Goal: Information Seeking & Learning: Learn about a topic

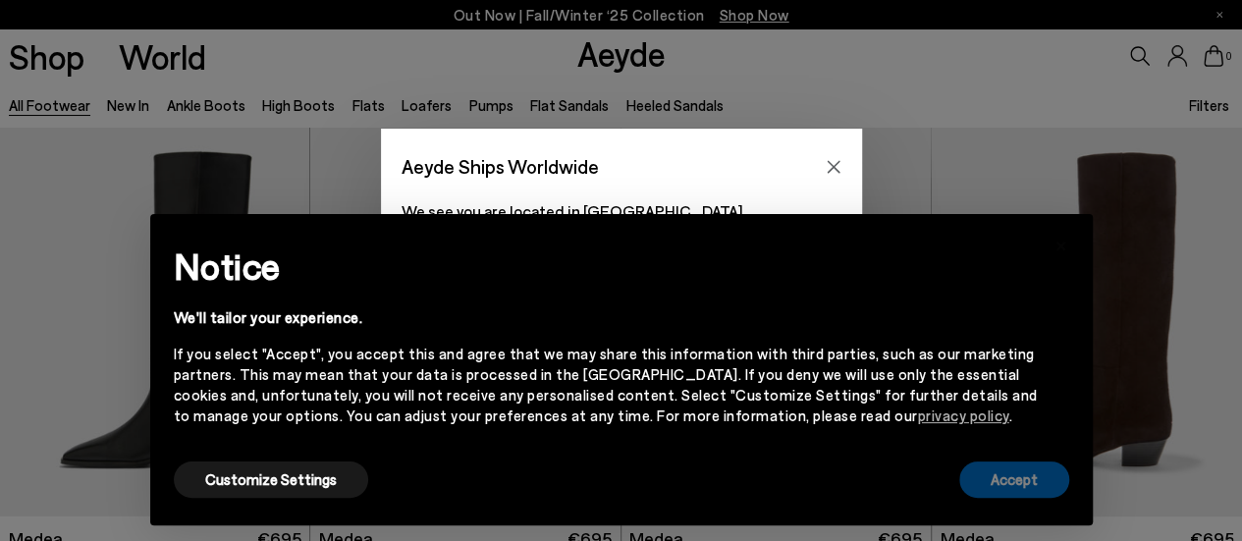
click at [997, 479] on button "Accept" at bounding box center [1014, 479] width 110 height 36
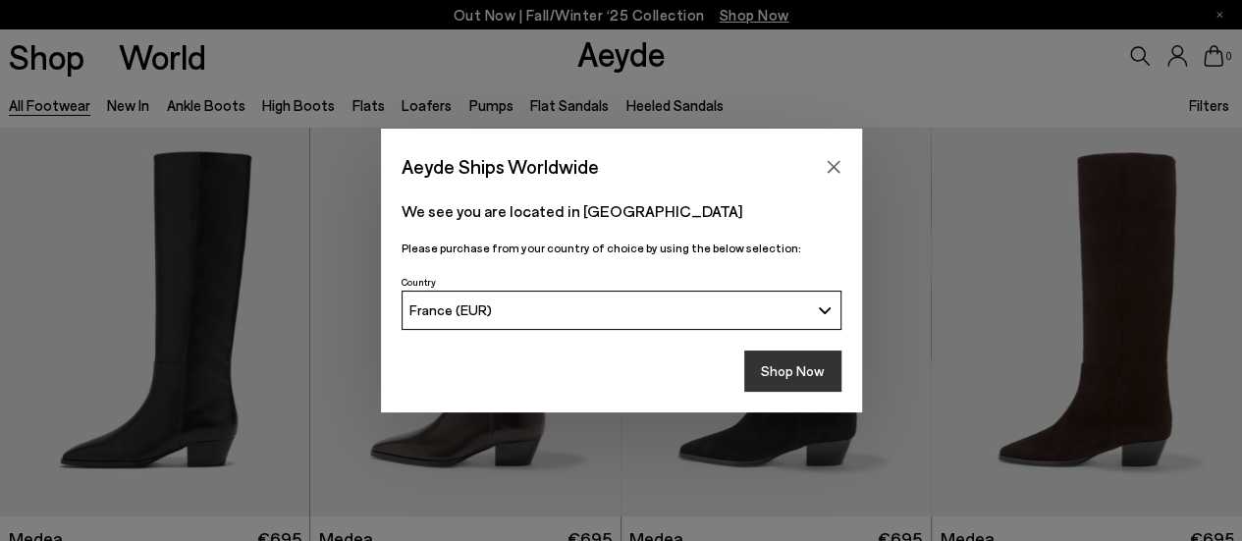
click at [790, 372] on button "Shop Now" at bounding box center [792, 370] width 97 height 41
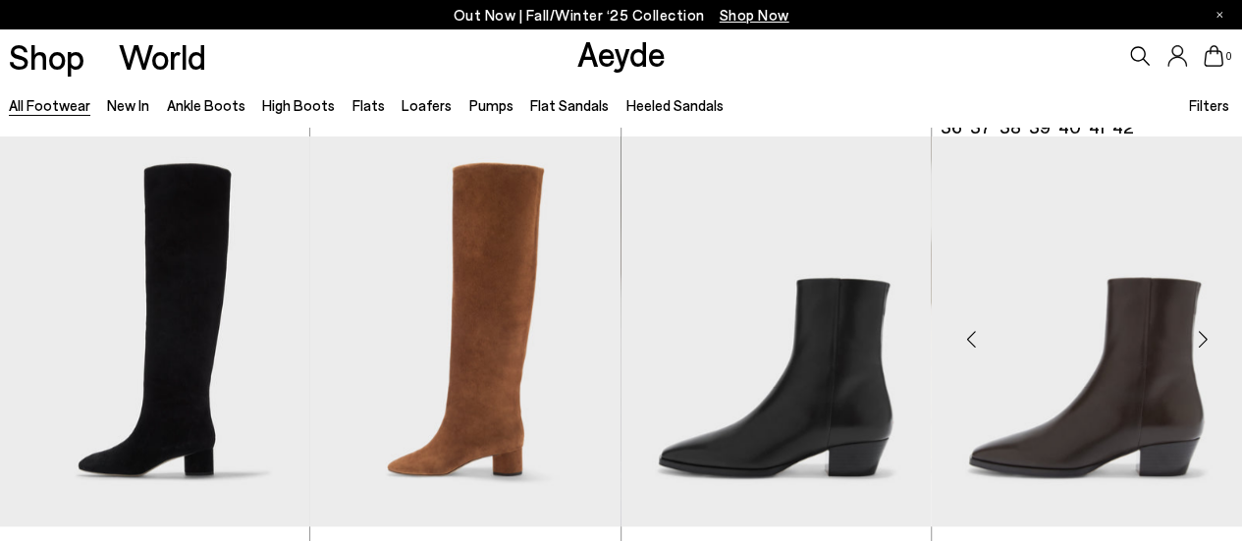
scroll to position [982, 0]
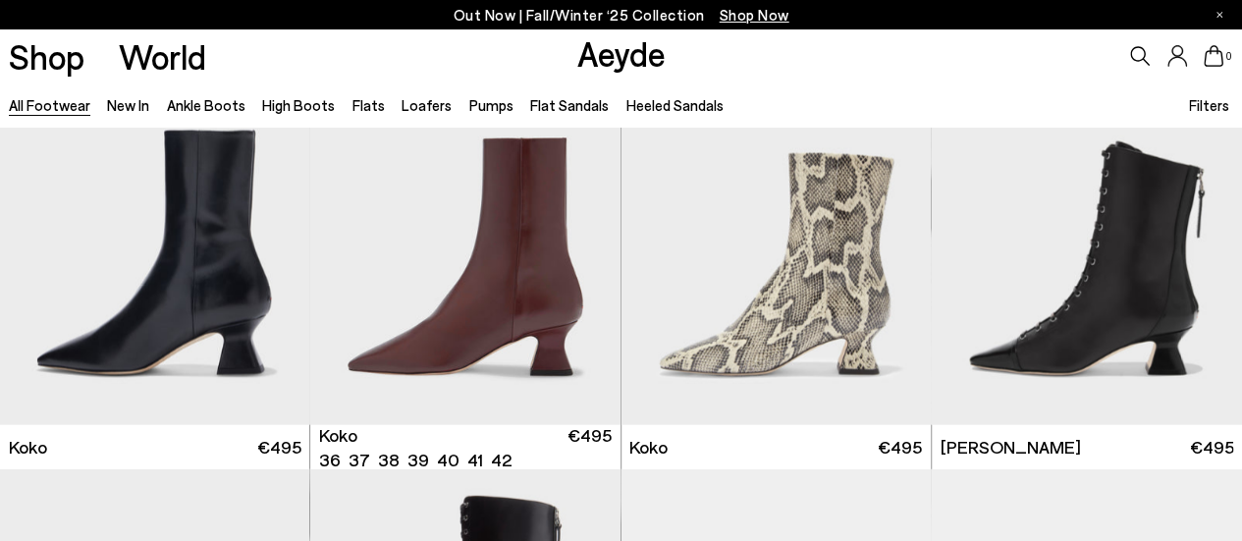
scroll to position [2651, 0]
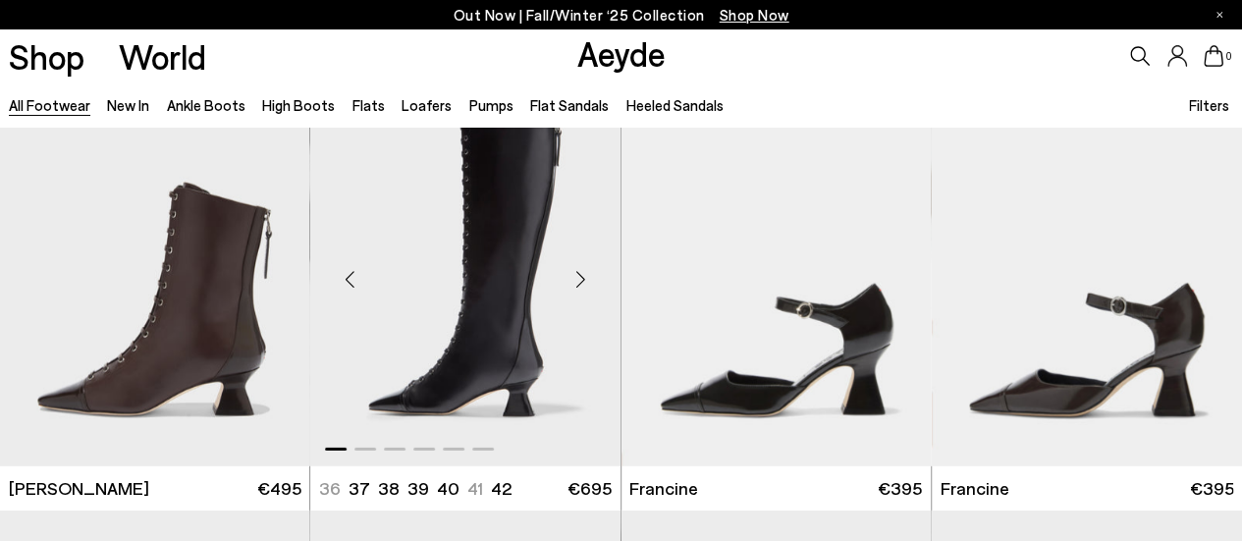
click at [579, 278] on div "Next slide" at bounding box center [581, 279] width 59 height 59
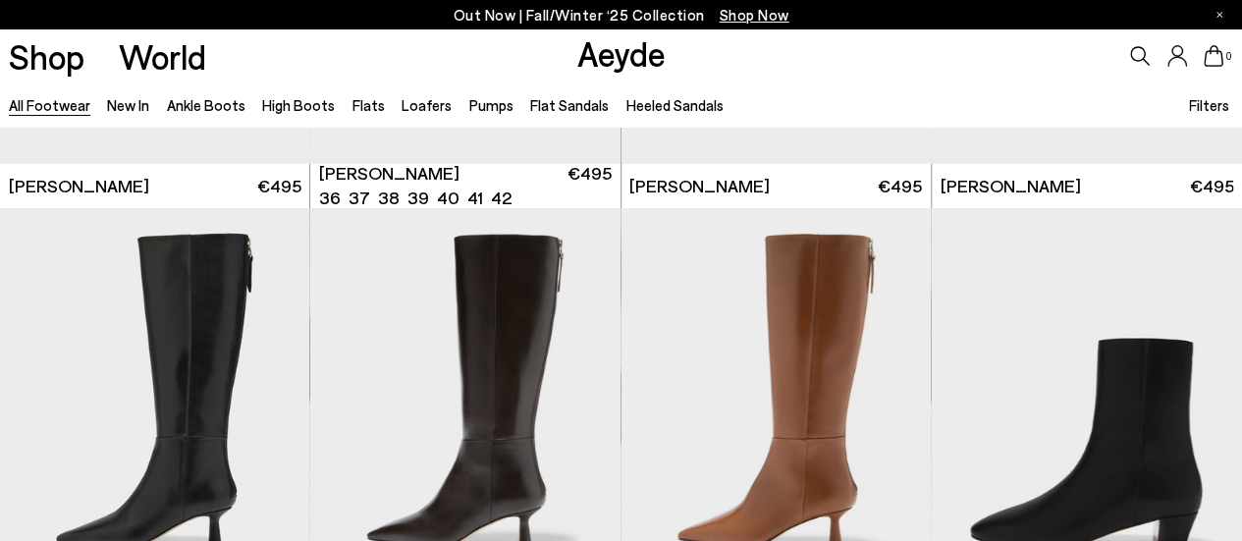
scroll to position [3534, 0]
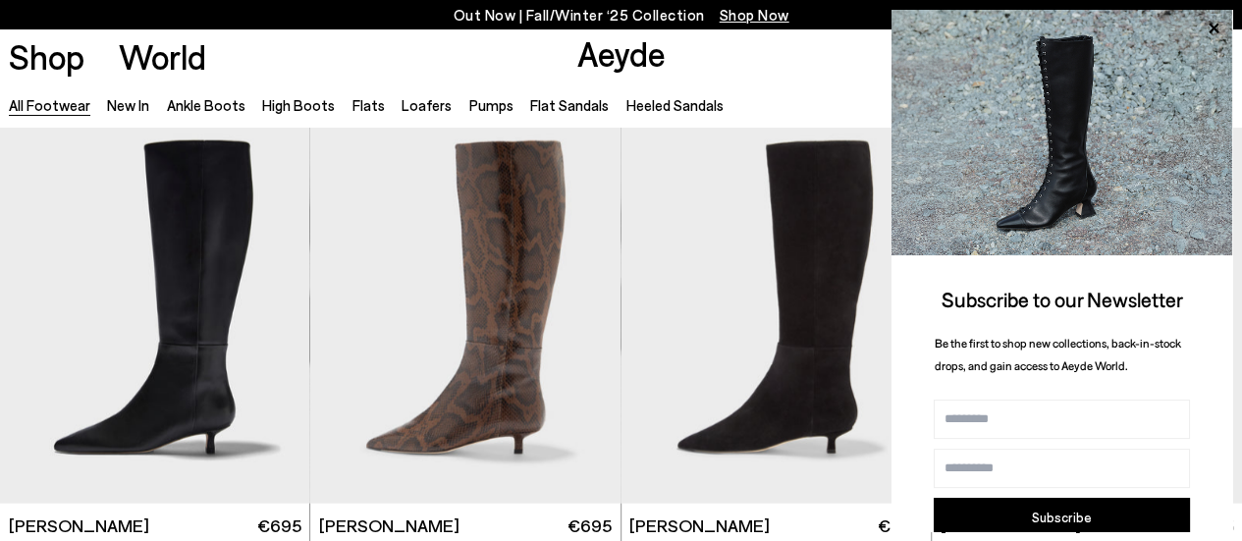
scroll to position [6087, 0]
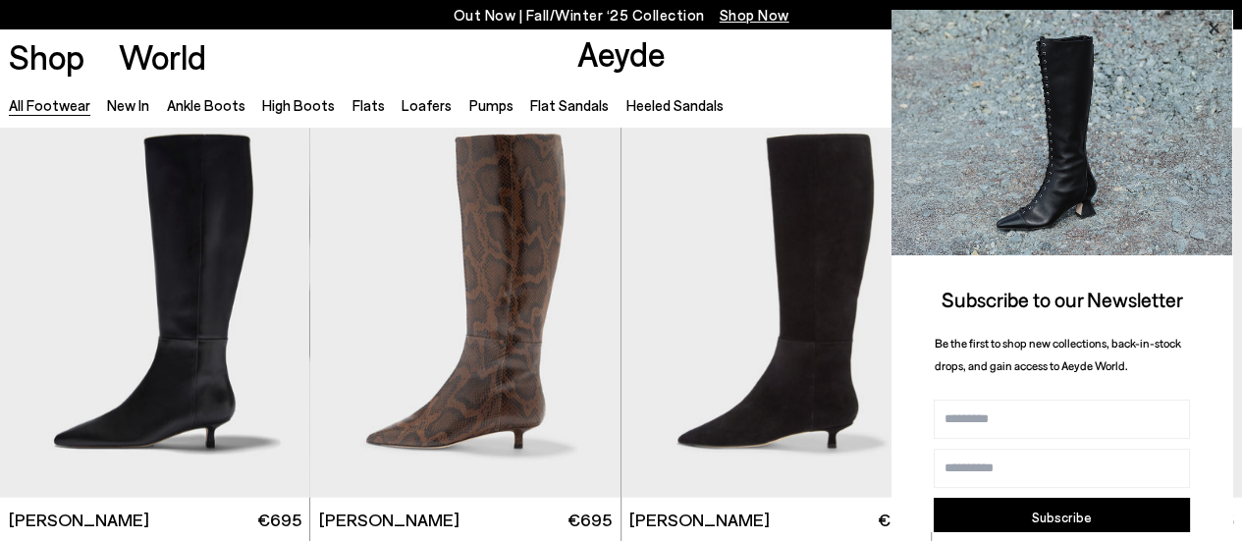
click at [1213, 30] on icon at bounding box center [1214, 29] width 26 height 26
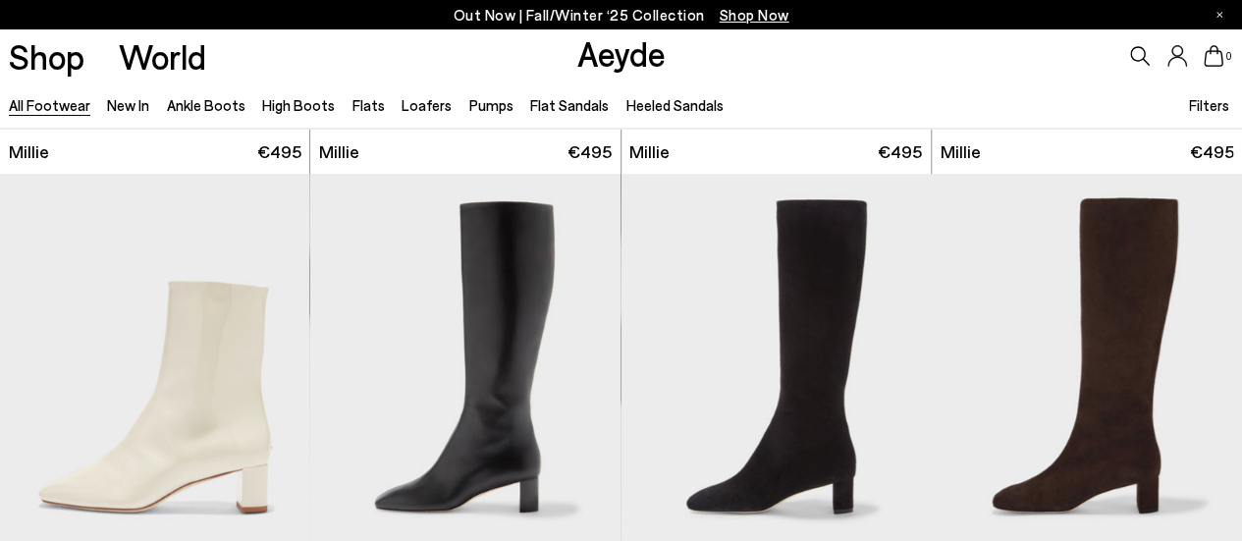
scroll to position [7756, 0]
click at [575, 376] on div "Next slide" at bounding box center [581, 376] width 59 height 59
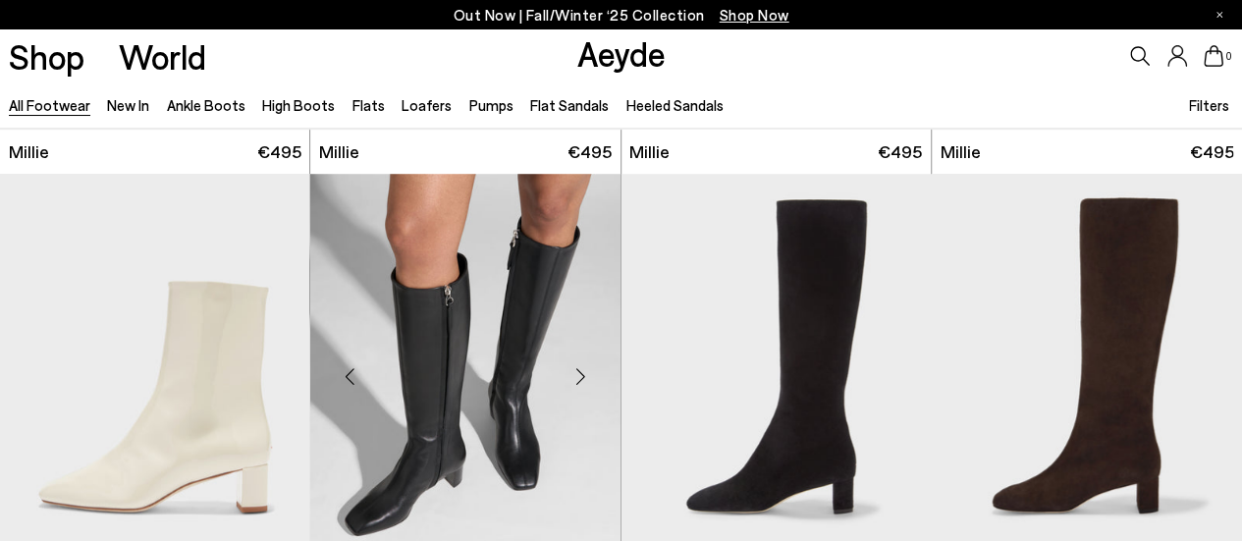
click at [575, 376] on div "Next slide" at bounding box center [581, 376] width 59 height 59
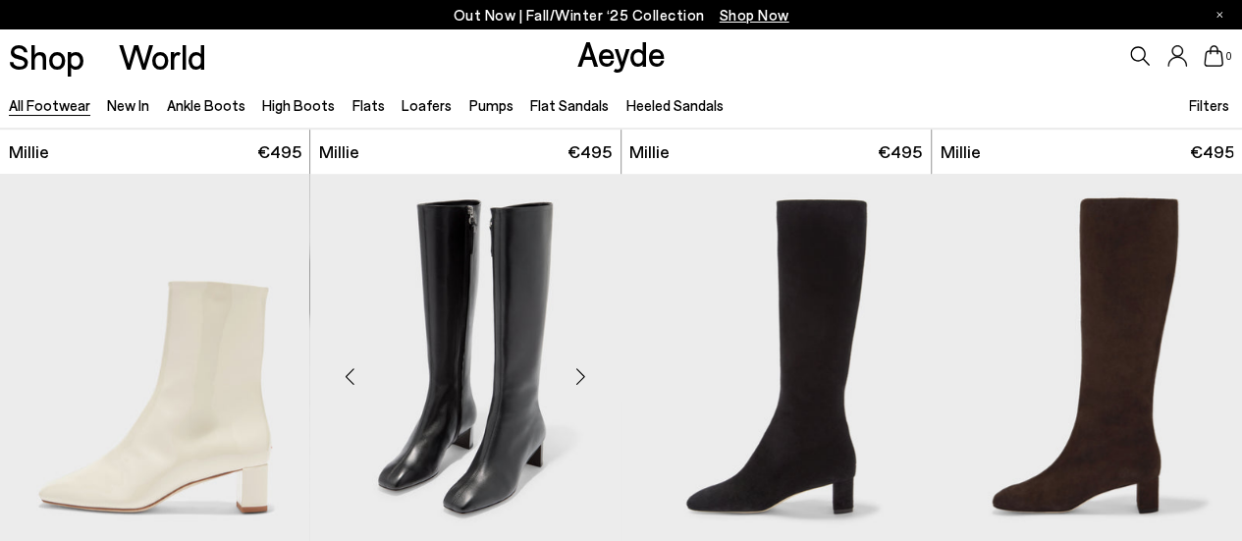
click at [575, 376] on div "Next slide" at bounding box center [581, 376] width 59 height 59
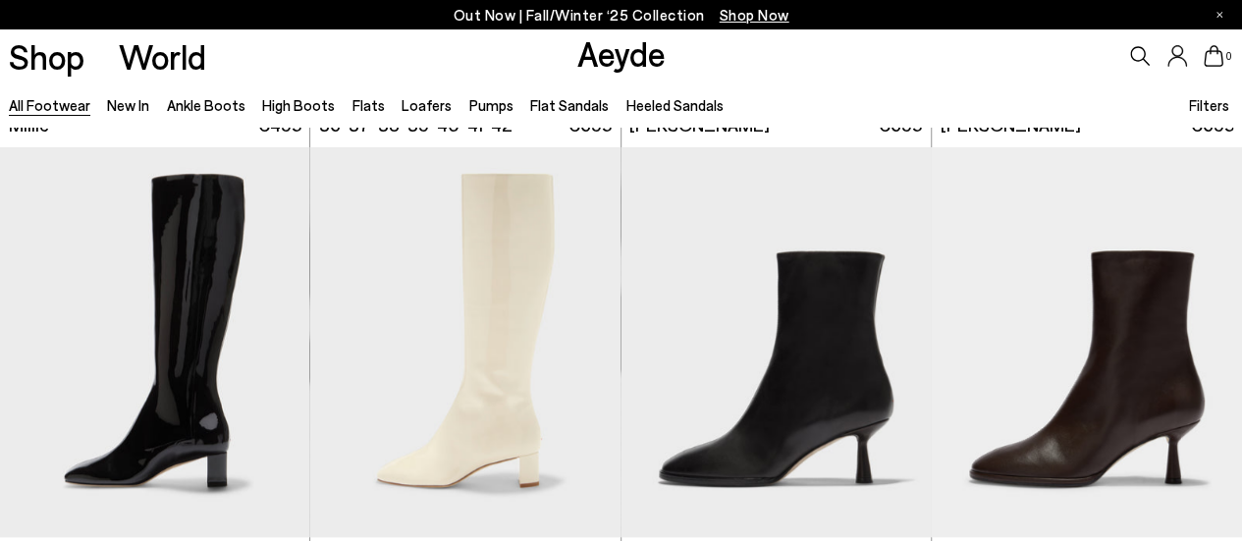
scroll to position [8247, 0]
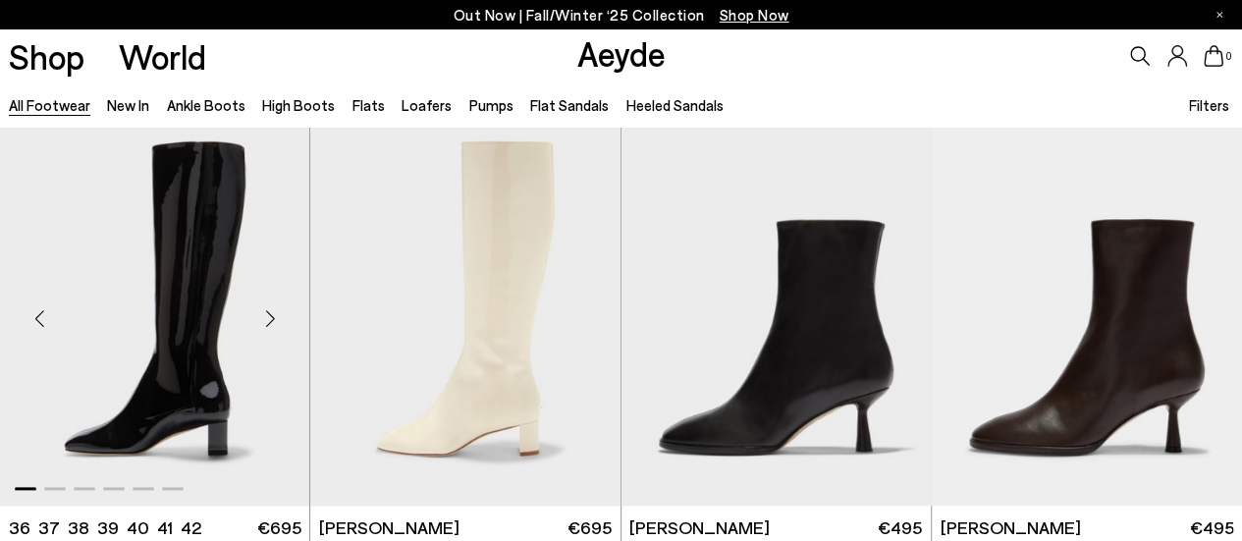
click at [268, 317] on div "Next slide" at bounding box center [270, 319] width 59 height 59
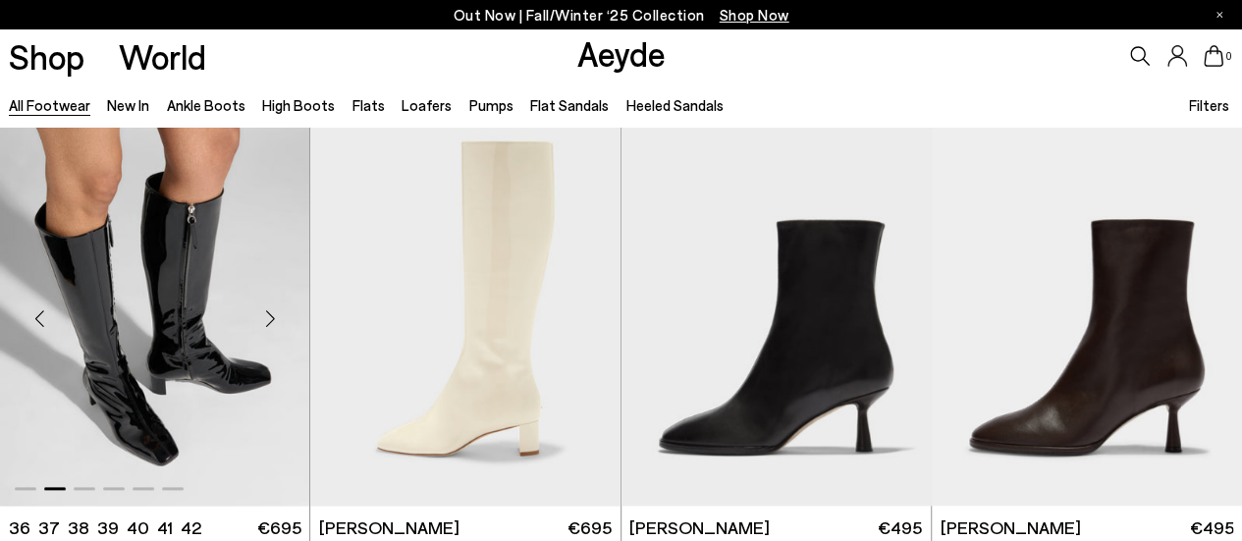
click at [268, 317] on div "Next slide" at bounding box center [270, 319] width 59 height 59
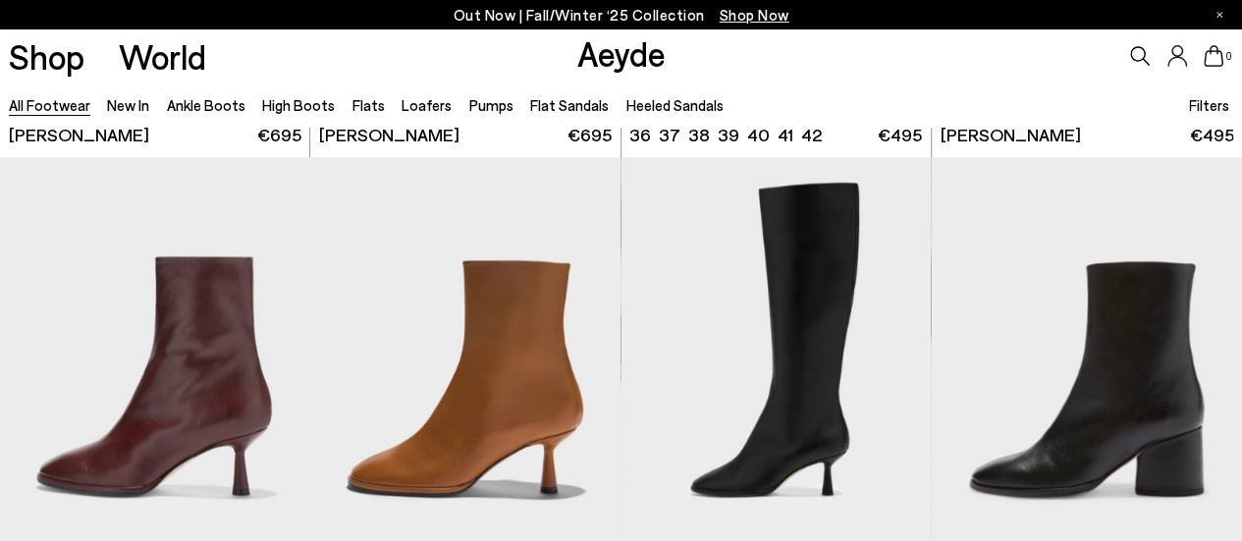
scroll to position [8639, 0]
click at [887, 358] on div "Next slide" at bounding box center [891, 359] width 59 height 59
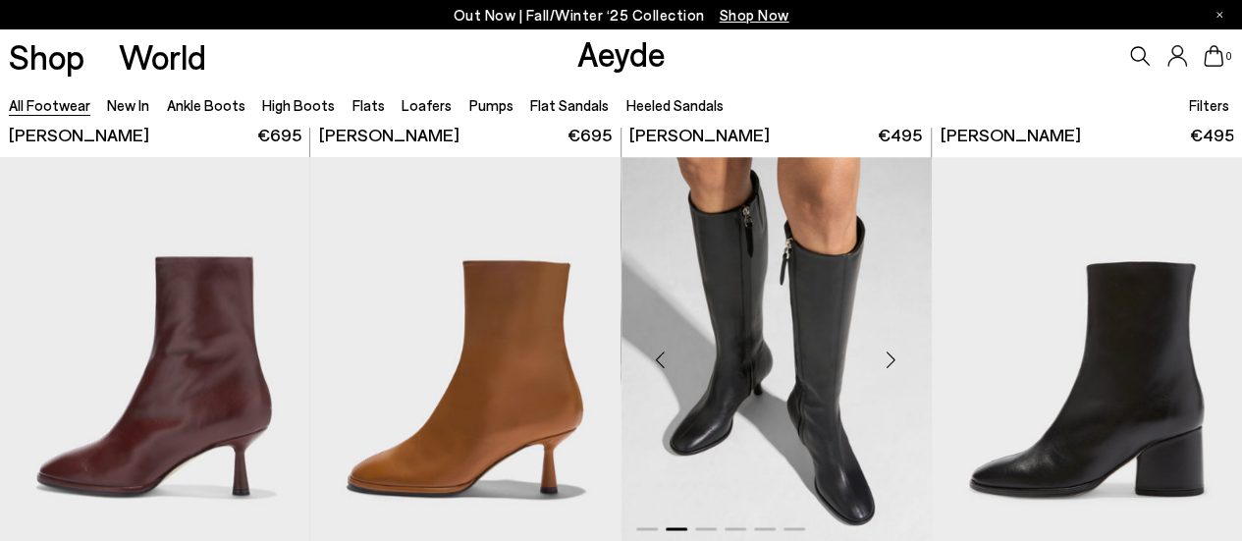
click at [887, 358] on div "Next slide" at bounding box center [891, 359] width 59 height 59
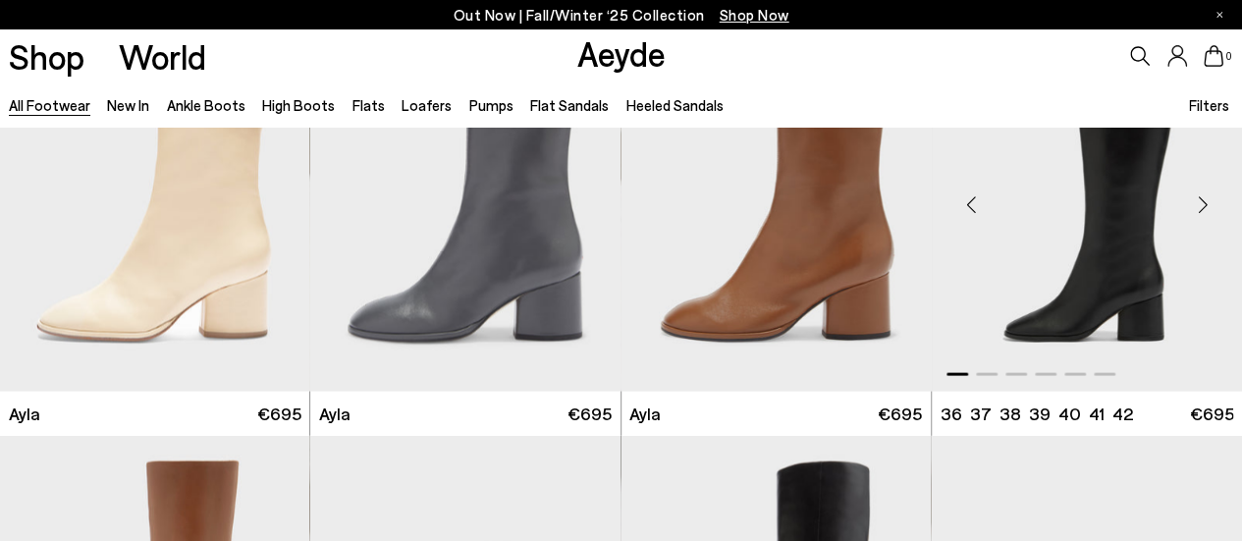
scroll to position [9130, 0]
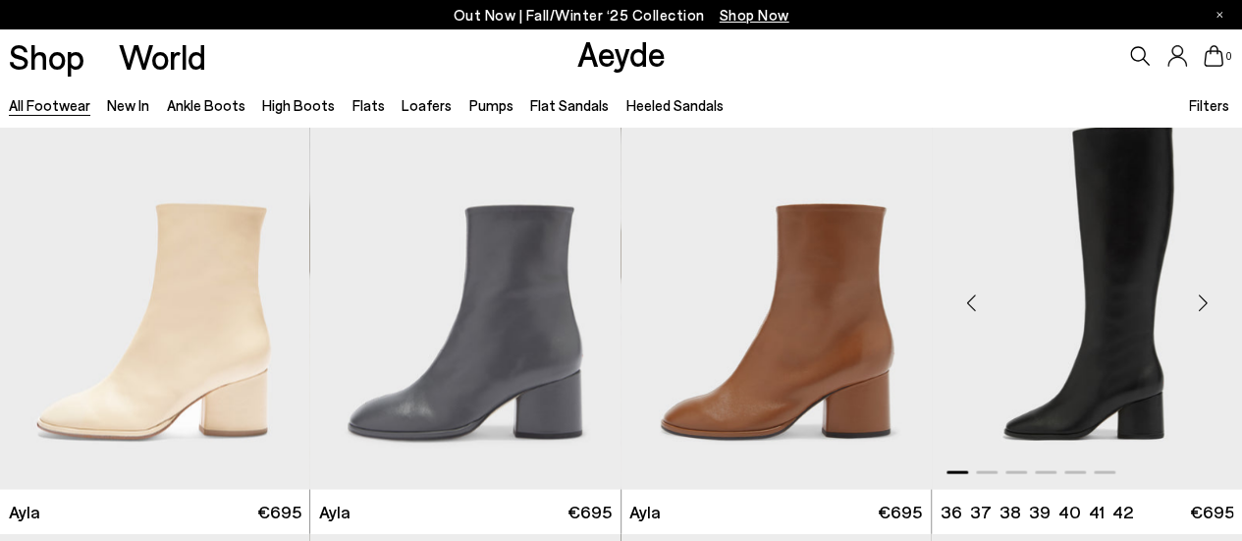
click at [1204, 304] on div "Next slide" at bounding box center [1202, 302] width 59 height 59
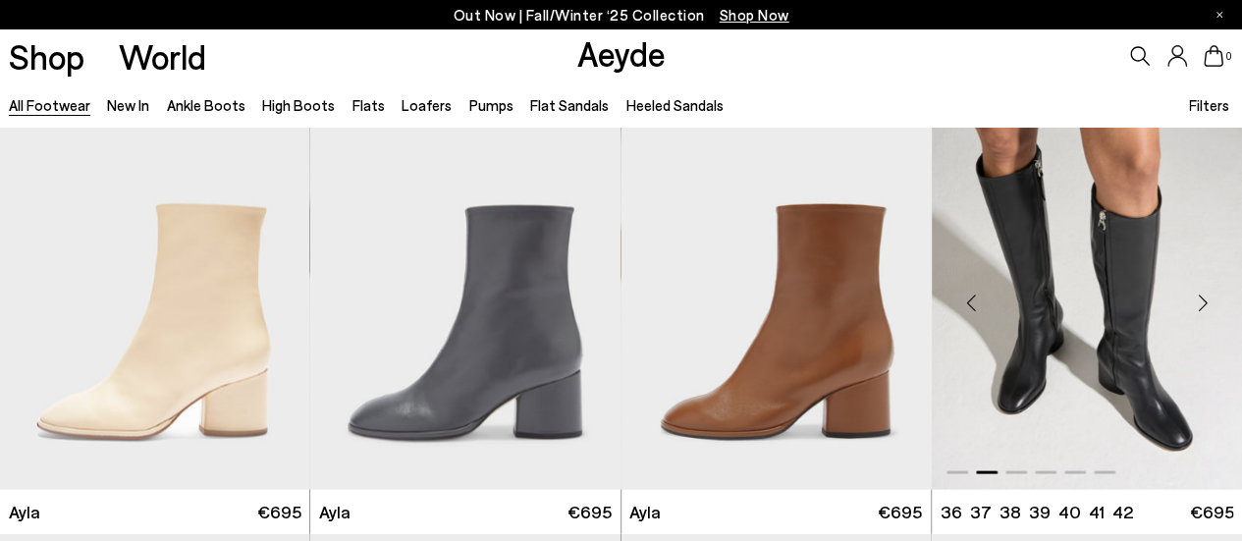
click at [1204, 304] on div "Next slide" at bounding box center [1202, 302] width 59 height 59
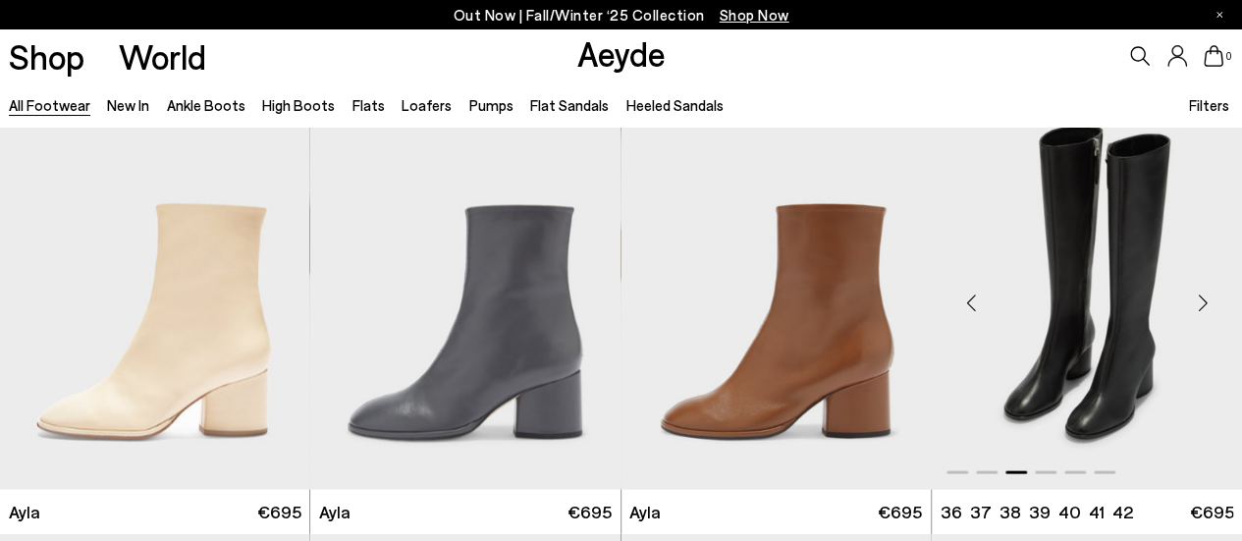
click at [1204, 304] on div "Next slide" at bounding box center [1202, 302] width 59 height 59
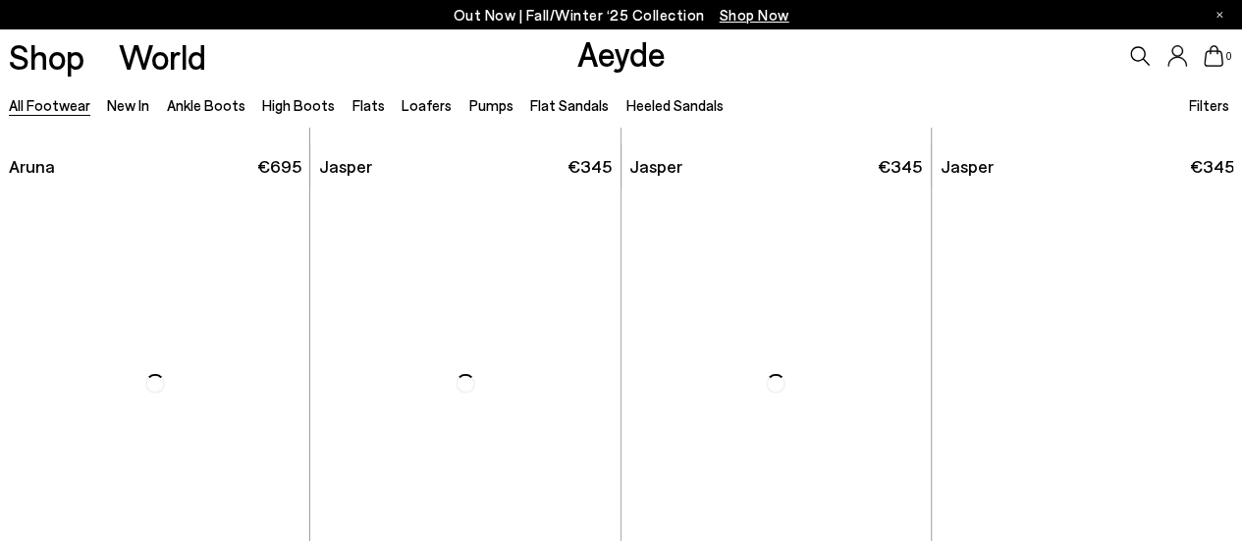
scroll to position [14431, 0]
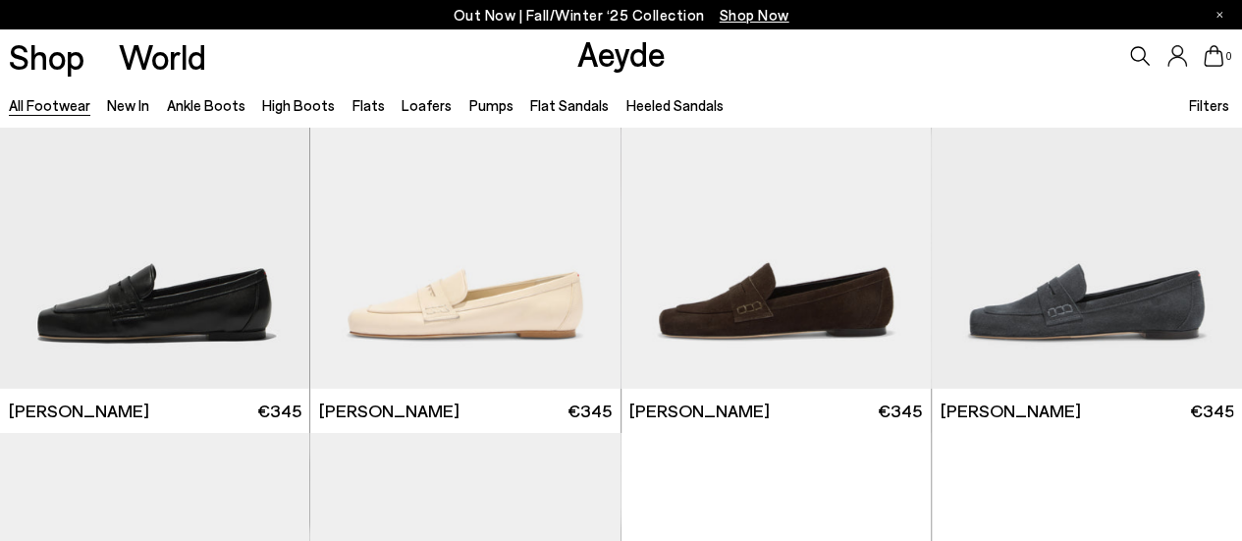
scroll to position [14726, 0]
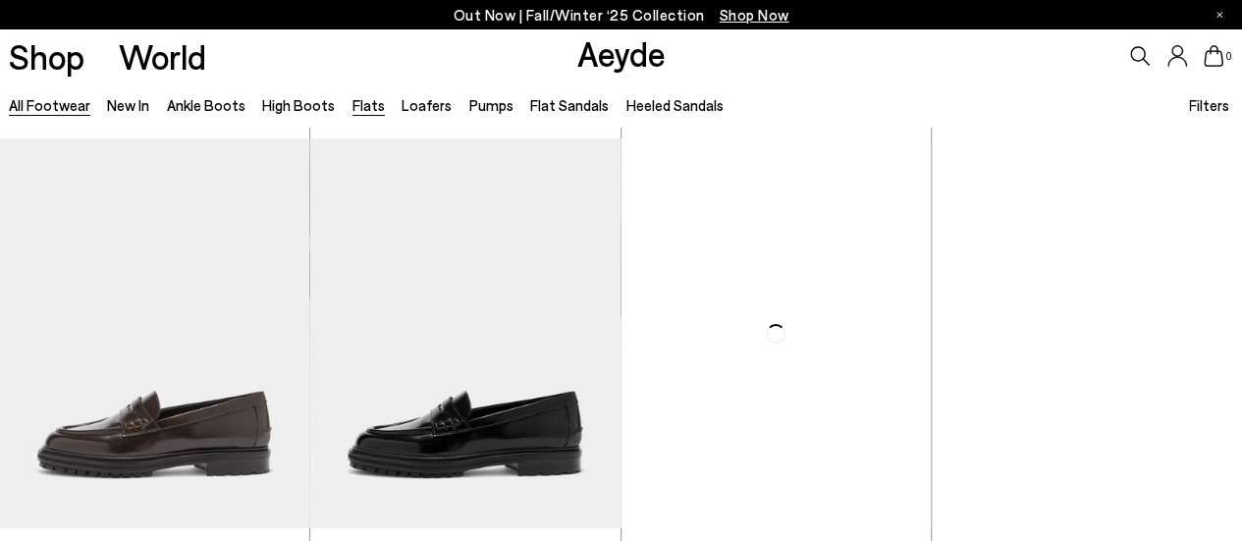
click at [353, 101] on link "Flats" at bounding box center [368, 105] width 32 height 18
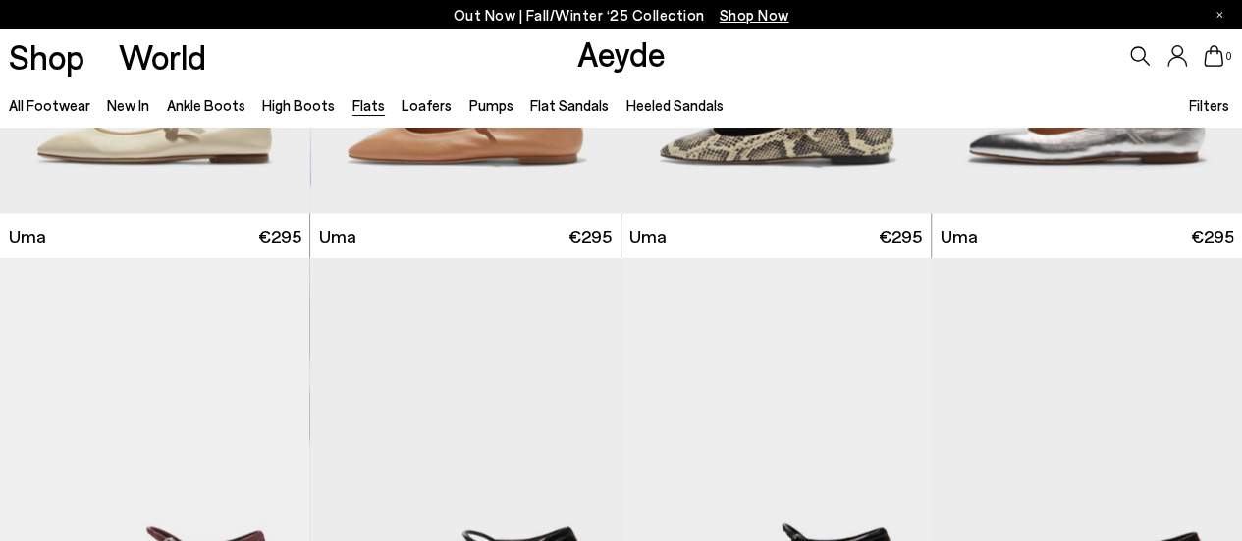
scroll to position [2356, 0]
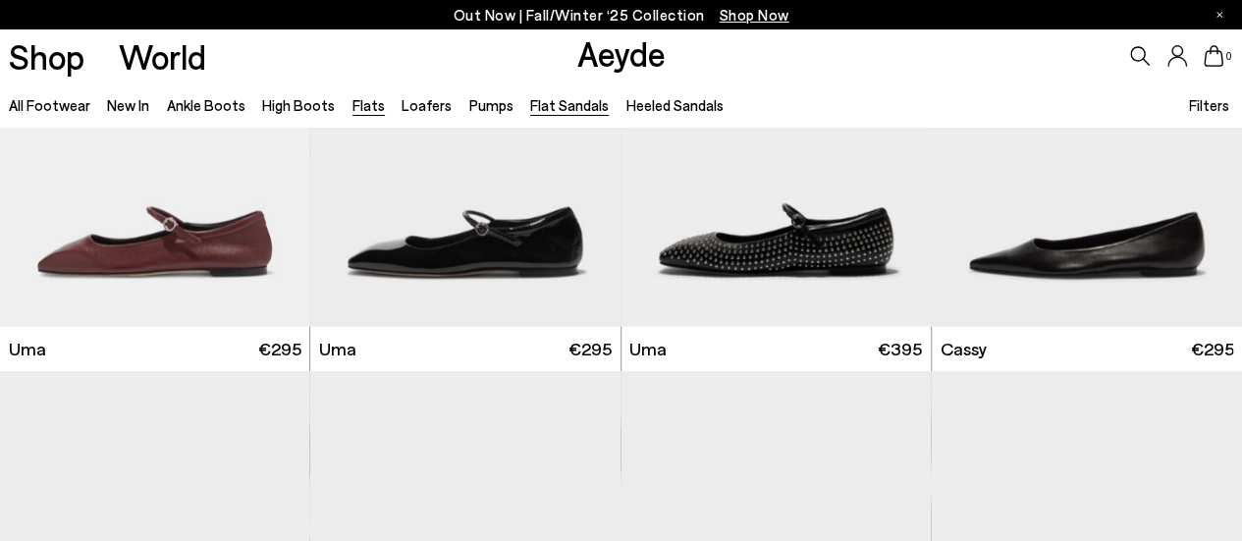
click at [534, 103] on link "Flat Sandals" at bounding box center [569, 105] width 79 height 18
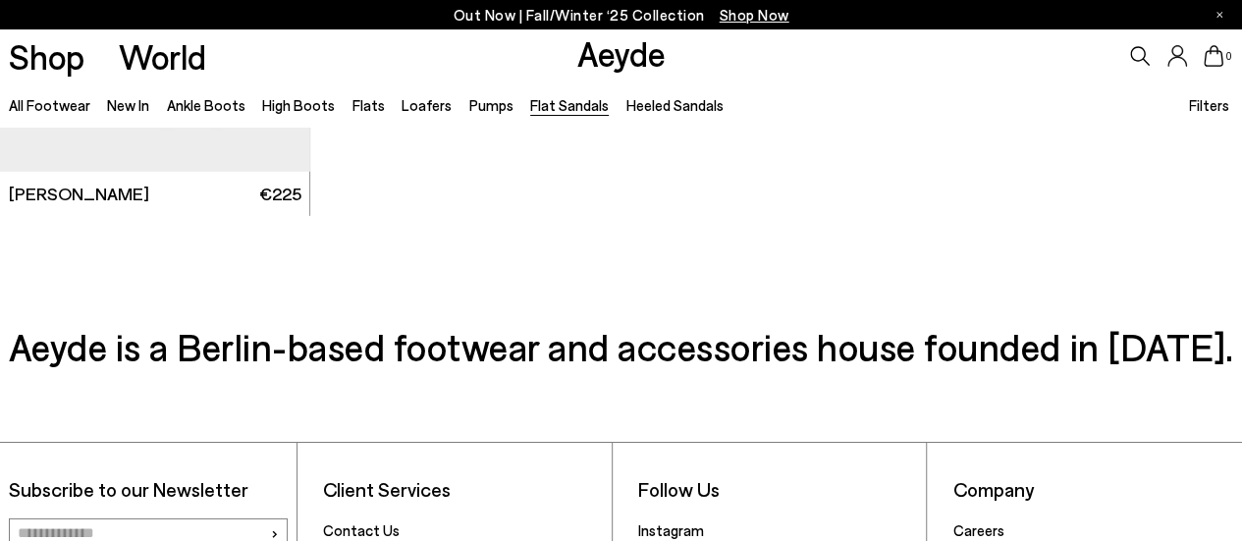
scroll to position [2356, 0]
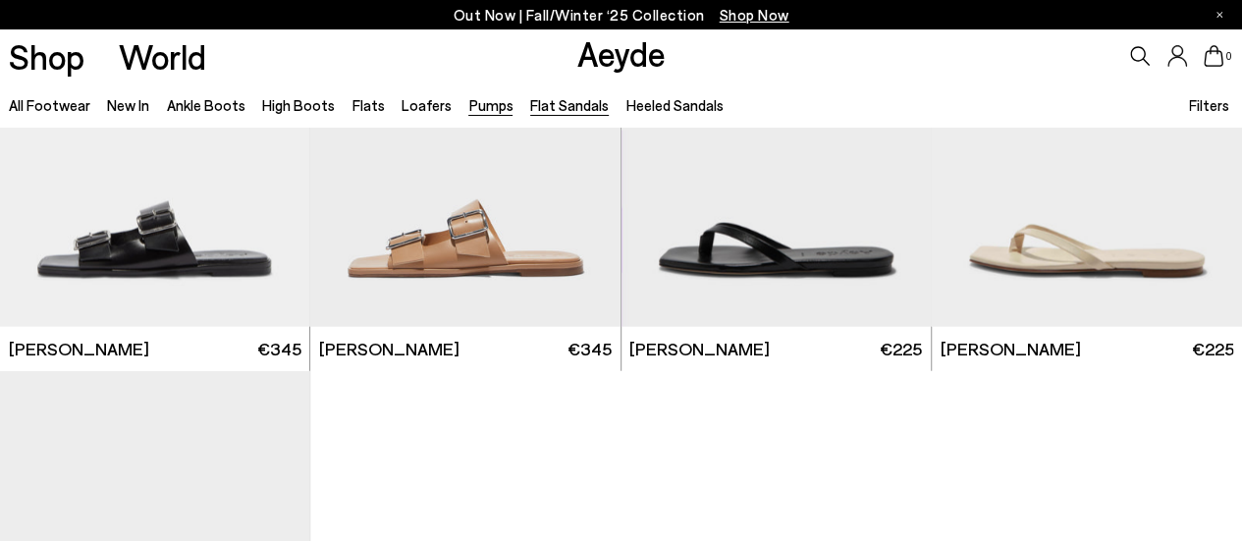
click at [481, 101] on link "Pumps" at bounding box center [490, 105] width 44 height 18
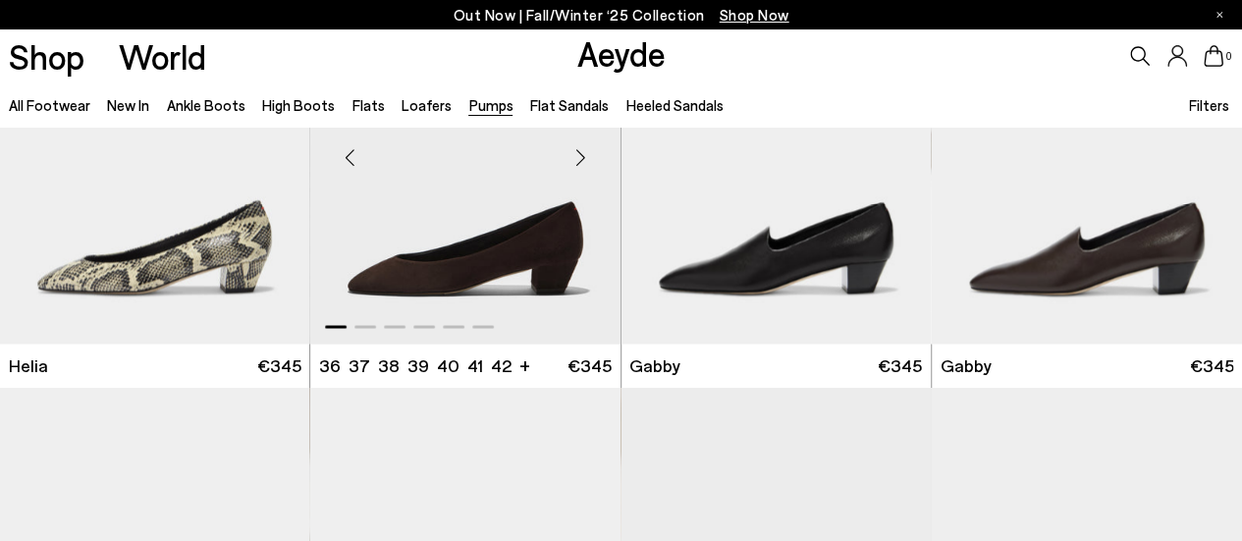
scroll to position [1865, 0]
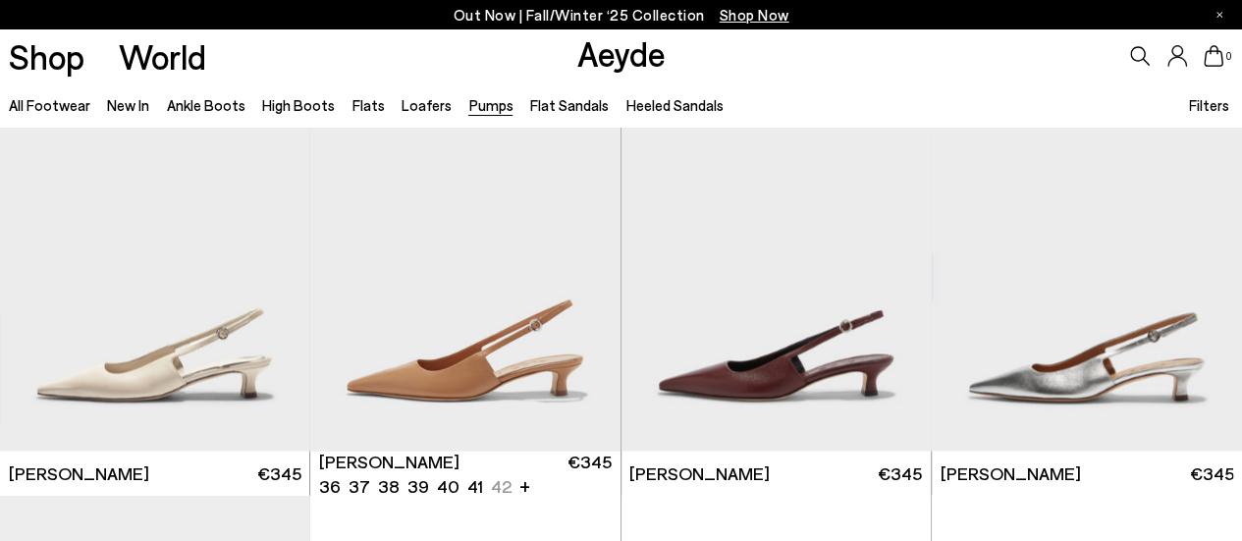
scroll to position [5400, 0]
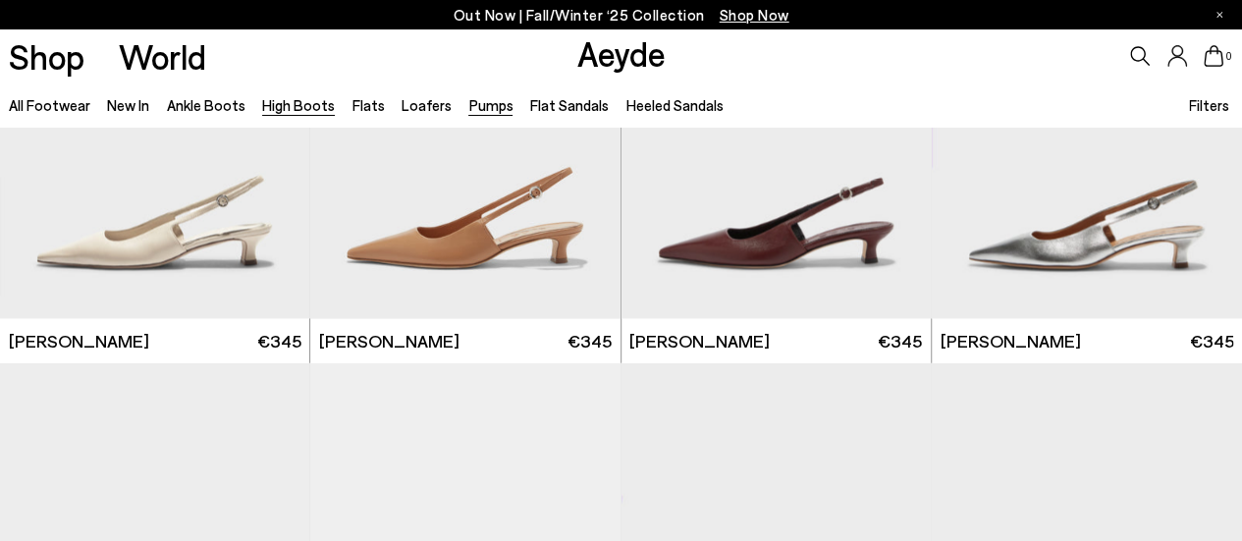
click at [304, 107] on link "High Boots" at bounding box center [298, 105] width 73 height 18
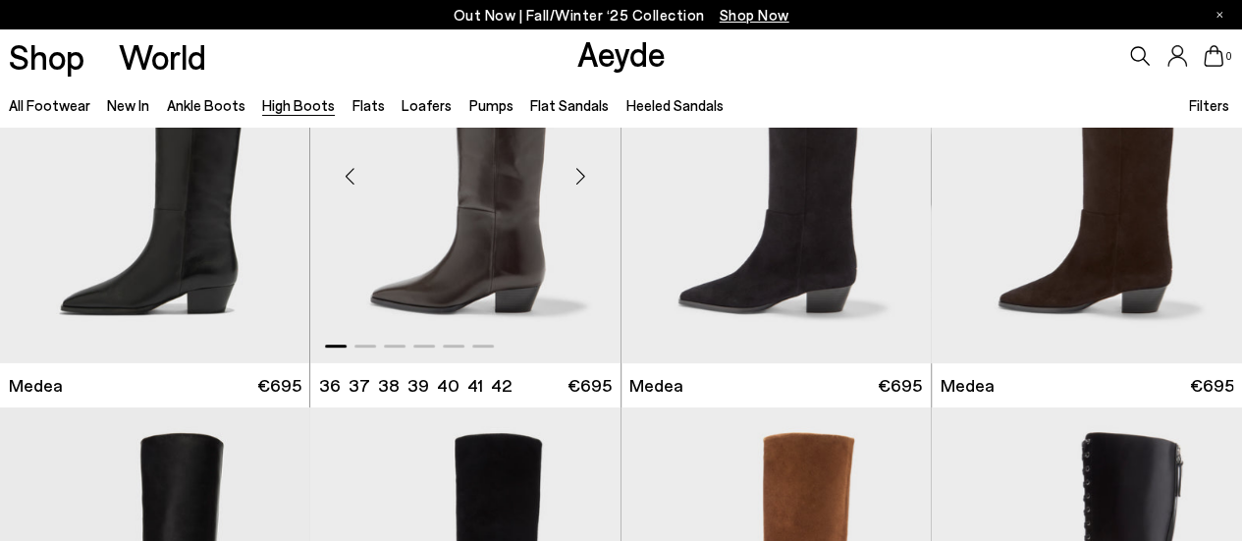
scroll to position [196, 0]
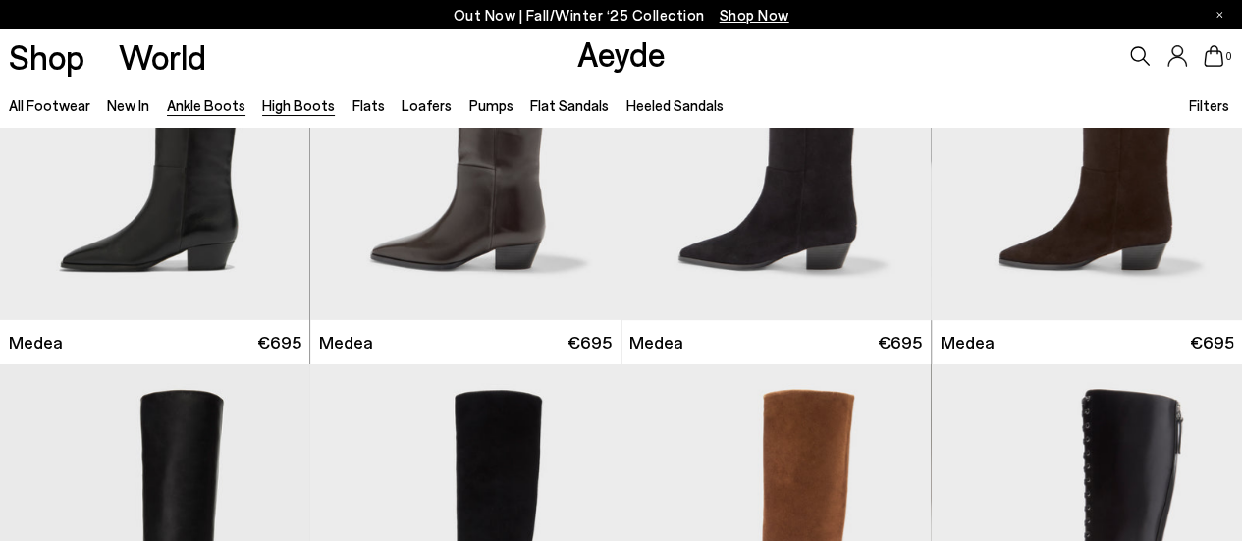
click at [228, 102] on link "Ankle Boots" at bounding box center [206, 105] width 79 height 18
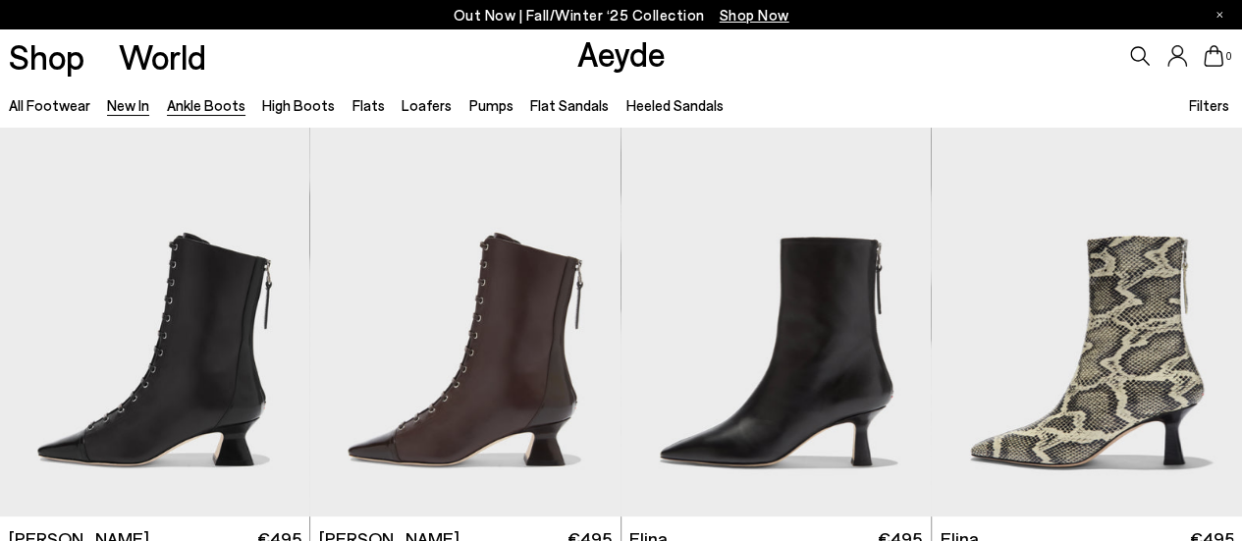
click at [134, 106] on link "New In" at bounding box center [128, 105] width 42 height 18
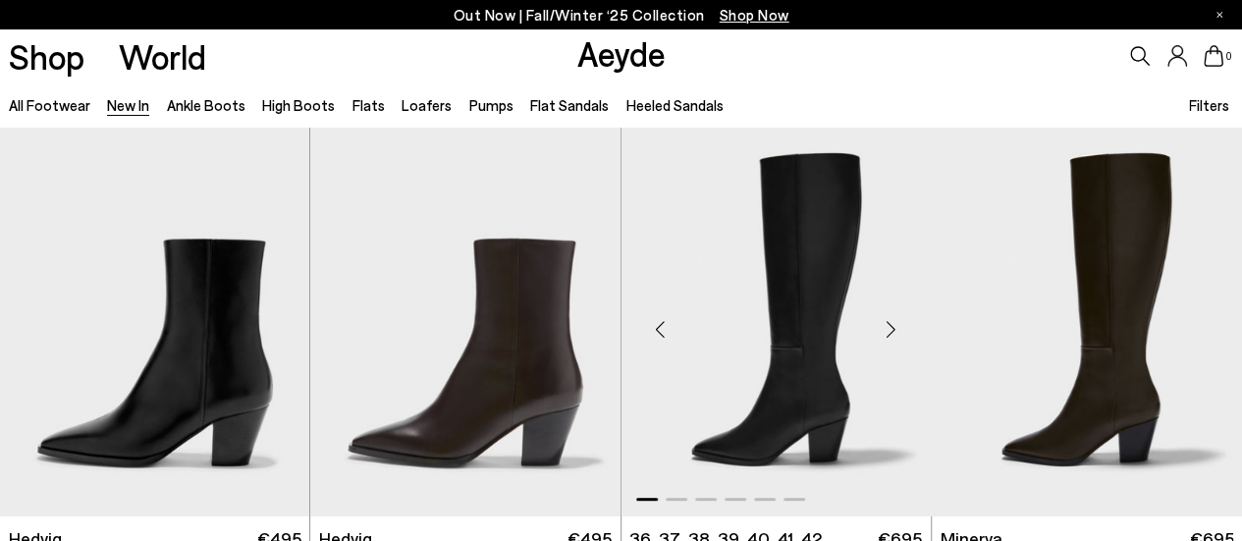
click at [892, 331] on div "Next slide" at bounding box center [891, 329] width 59 height 59
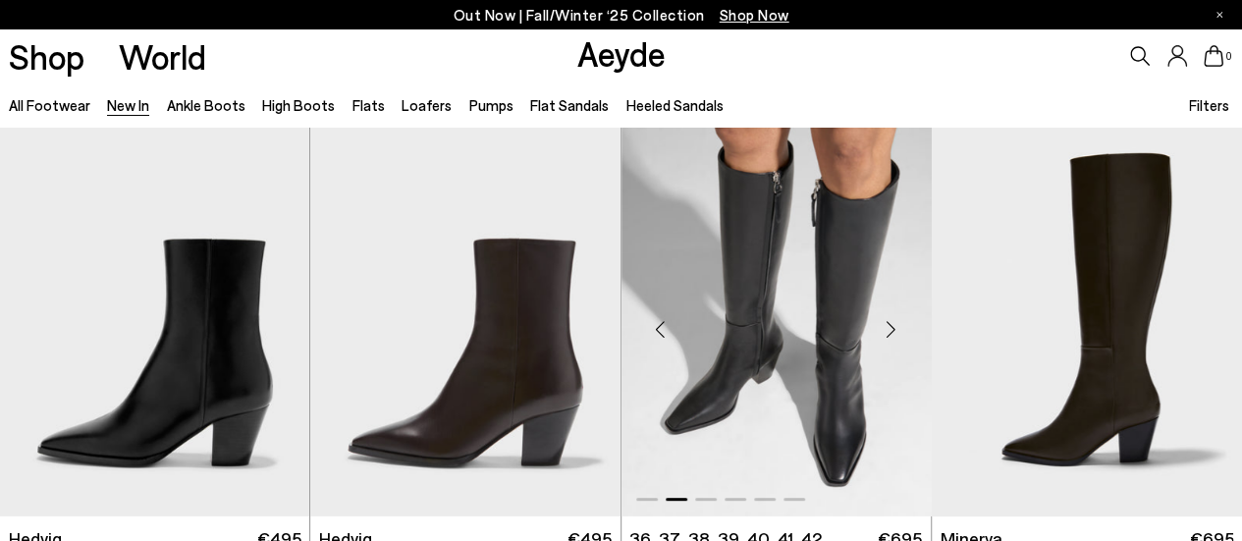
click at [892, 331] on div "Next slide" at bounding box center [891, 329] width 59 height 59
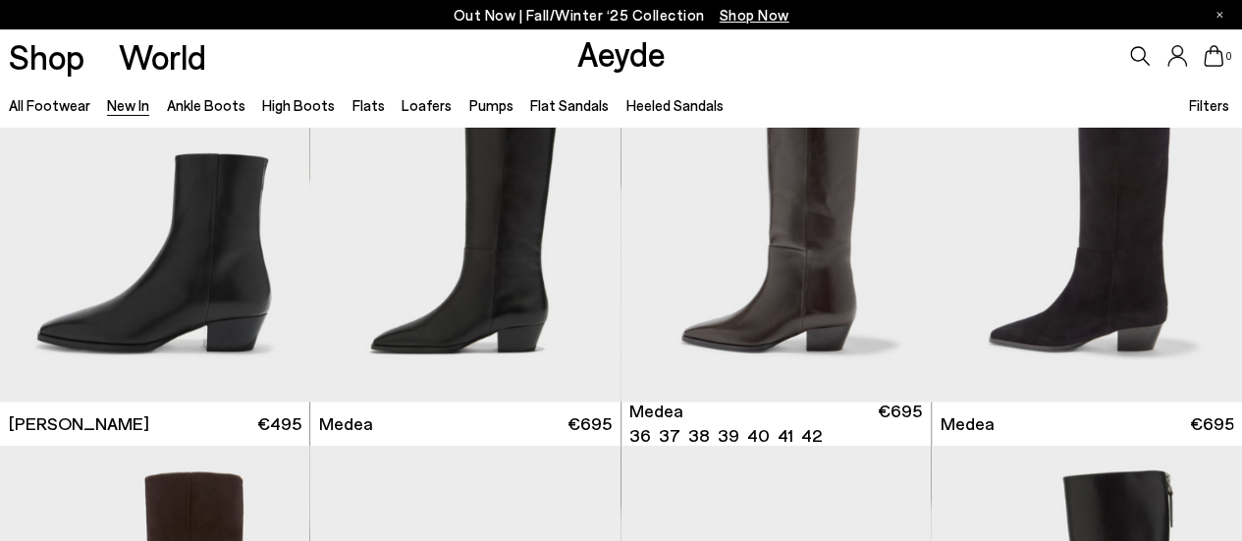
scroll to position [1473, 0]
